Goal: Transaction & Acquisition: Purchase product/service

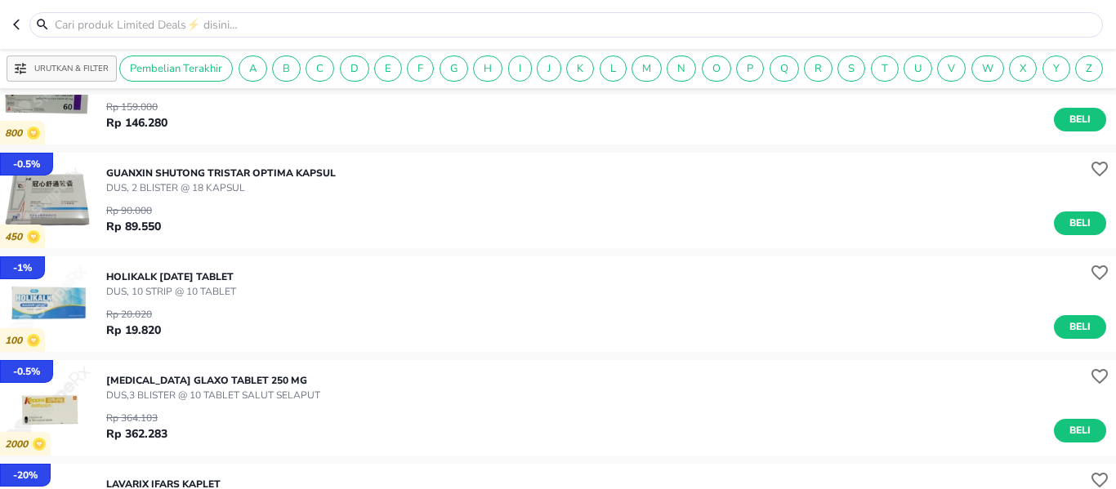
scroll to position [2203, 0]
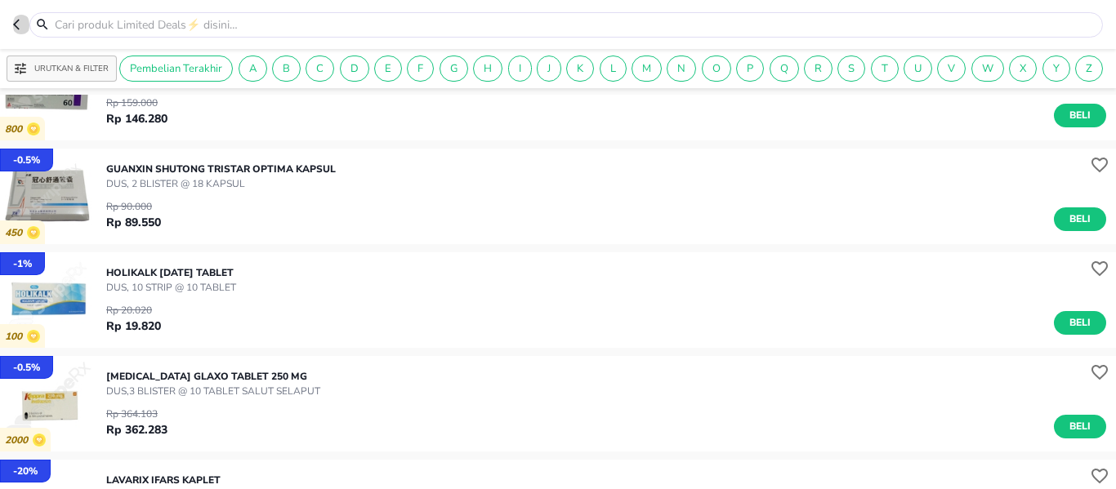
click at [19, 25] on icon "button" at bounding box center [19, 24] width 13 height 13
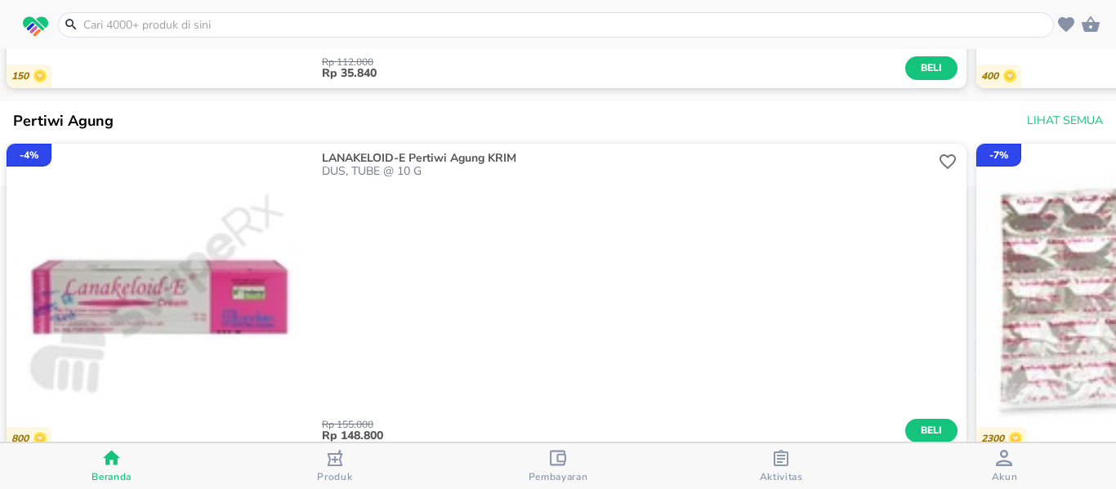
scroll to position [1517, 0]
click at [179, 26] on input "text" at bounding box center [566, 24] width 968 height 17
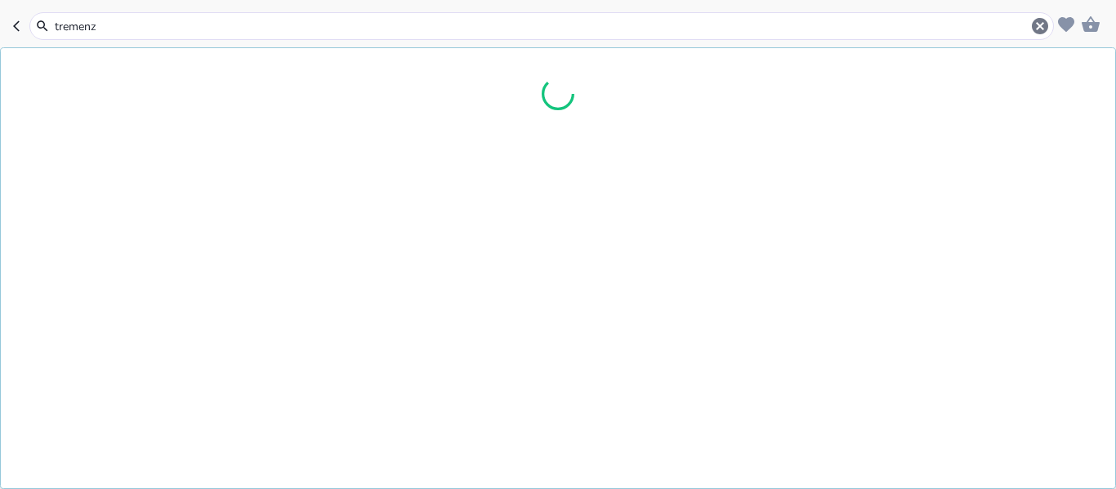
type input "tremenza"
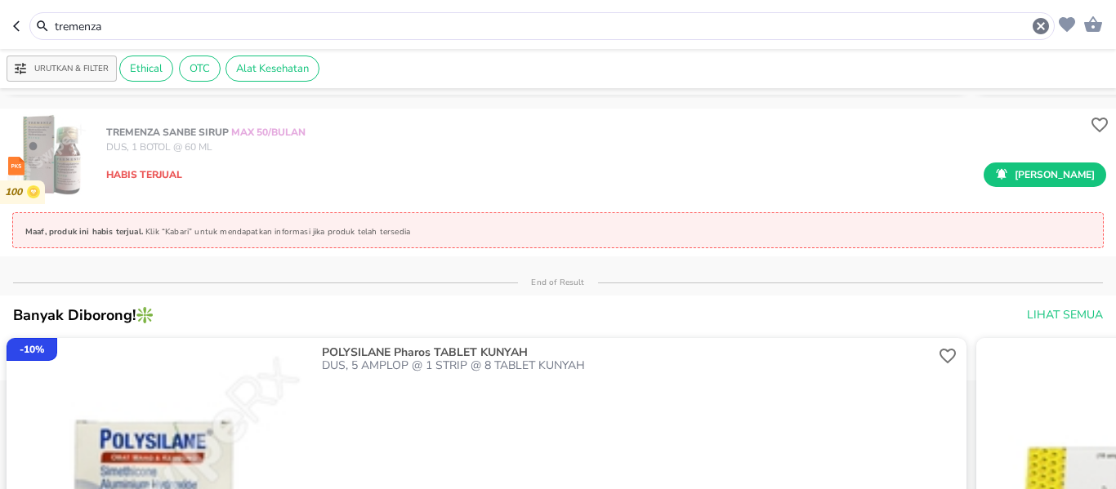
scroll to position [460, 0]
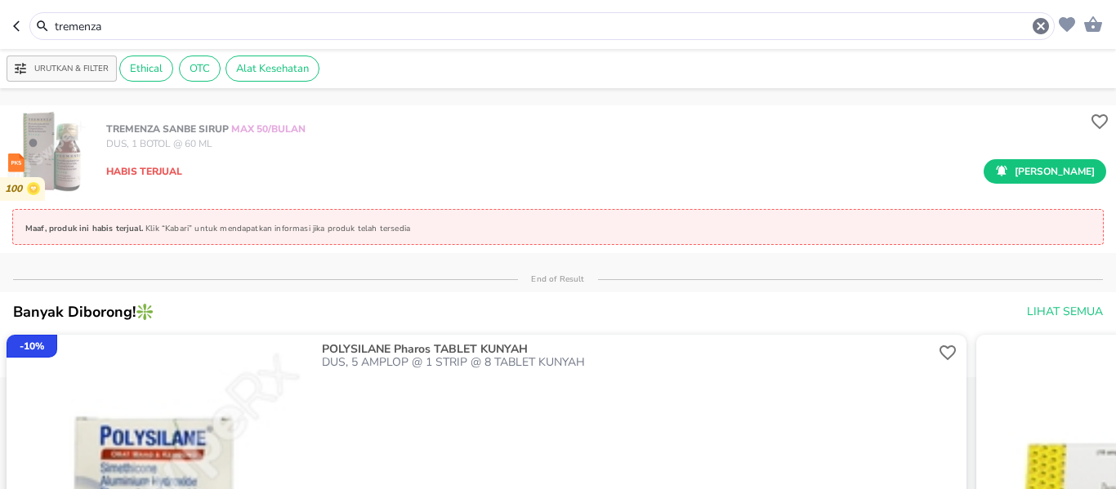
click at [1078, 179] on p "[PERSON_NAME]" at bounding box center [1055, 171] width 80 height 15
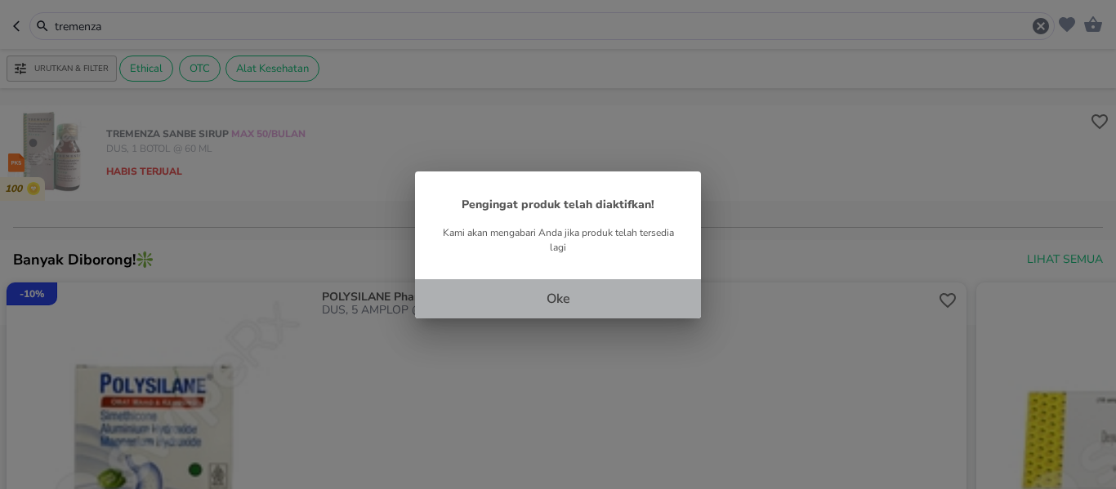
click at [557, 294] on p "Oke" at bounding box center [559, 299] width 24 height 20
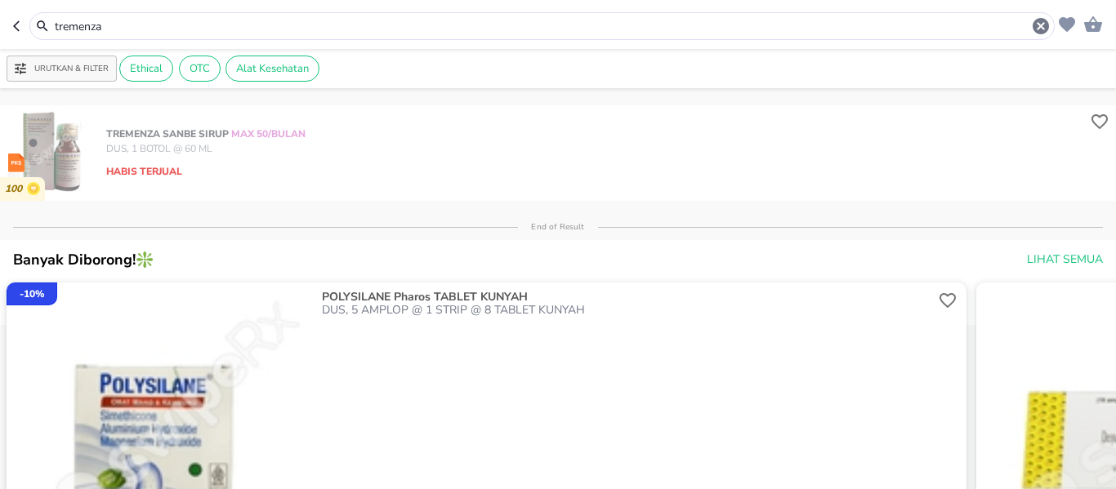
click at [117, 24] on input "tremenza" at bounding box center [542, 26] width 978 height 17
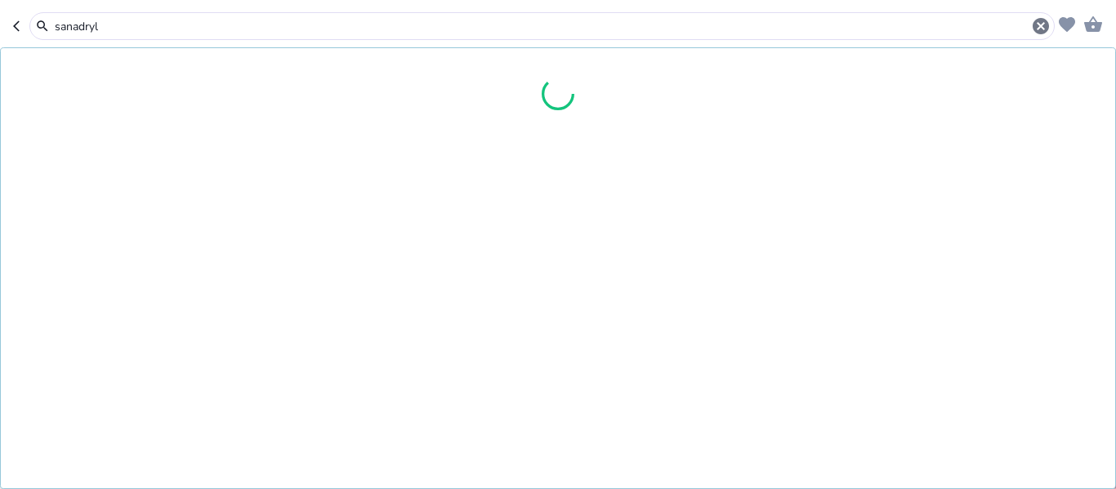
type input "sanadryl"
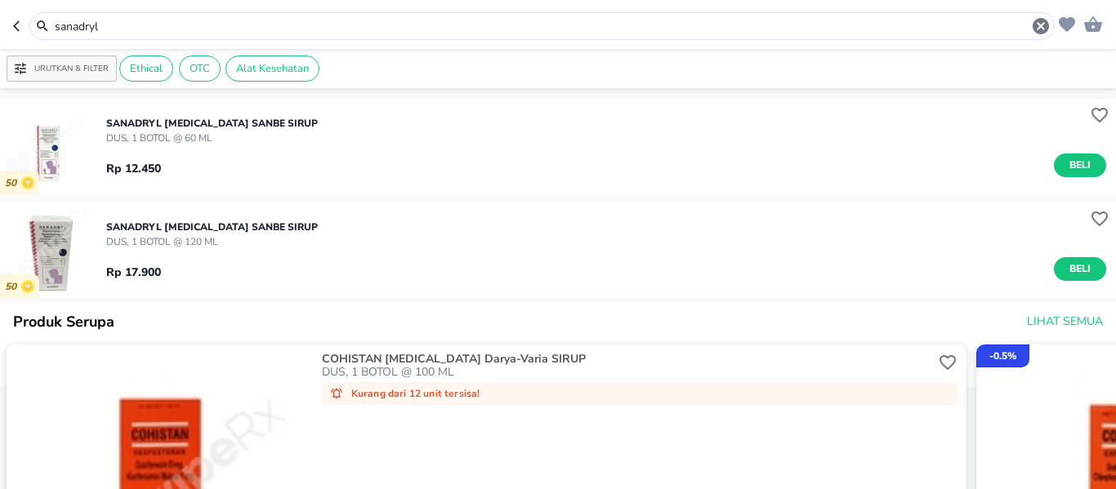
scroll to position [82, 0]
